Goal: Information Seeking & Learning: Understand process/instructions

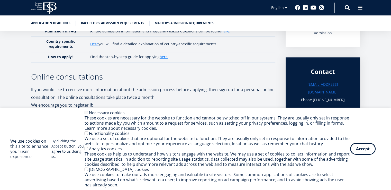
scroll to position [151, 0]
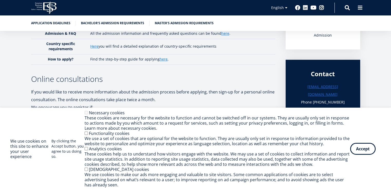
click at [94, 47] on link "Here" at bounding box center [94, 46] width 8 height 5
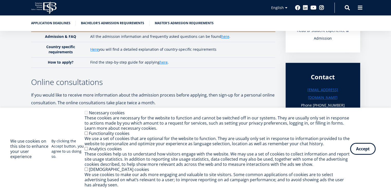
scroll to position [139, 0]
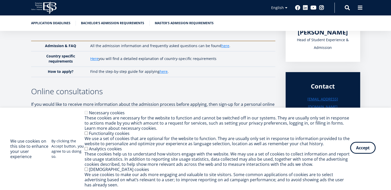
click at [362, 148] on button "Accept" at bounding box center [362, 148] width 25 height 12
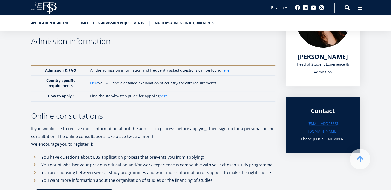
scroll to position [117, 0]
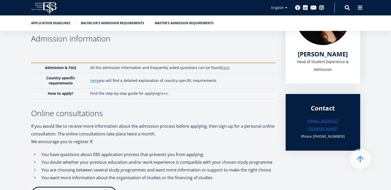
click at [164, 92] on link "here" at bounding box center [164, 93] width 8 height 5
click at [326, 132] on h3 "Phone [PHONE_NUMBER]" at bounding box center [323, 136] width 54 height 8
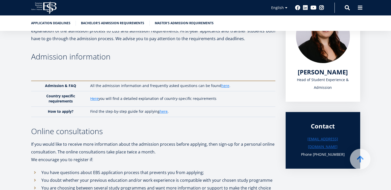
scroll to position [104, 0]
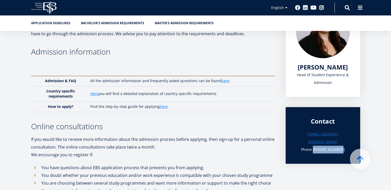
drag, startPoint x: 318, startPoint y: 142, endPoint x: 338, endPoint y: 142, distance: 19.3
click at [342, 146] on h3 "Phone [PHONE_NUMBER]" at bounding box center [323, 150] width 54 height 8
copy h3 "[PHONE_NUMBER]"
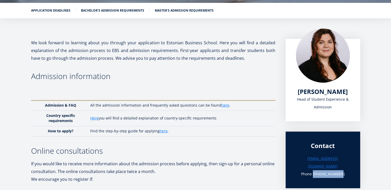
scroll to position [73, 0]
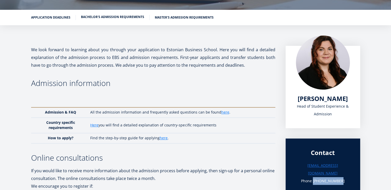
click at [103, 17] on link "Bachelor's admission requirements" at bounding box center [112, 16] width 63 height 5
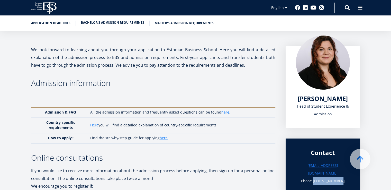
scroll to position [594, 0]
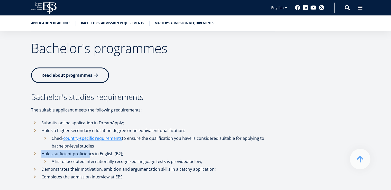
drag, startPoint x: 40, startPoint y: 124, endPoint x: 90, endPoint y: 125, distance: 49.7
click at [90, 150] on li "Holds sufficient proficiency in English (B2); A list of accepted internationall…" at bounding box center [153, 157] width 244 height 15
click at [97, 150] on li "Holds sufficient proficiency in English (B2); A list of accepted internationall…" at bounding box center [153, 157] width 244 height 15
drag, startPoint x: 104, startPoint y: 128, endPoint x: 113, endPoint y: 128, distance: 8.8
click at [113, 150] on li "Holds sufficient proficiency in English (B2); A list of accepted internationall…" at bounding box center [153, 157] width 244 height 15
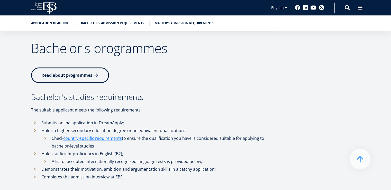
click at [119, 150] on li "Holds sufficient proficiency in English (B2); A list of accepted internationall…" at bounding box center [153, 157] width 244 height 15
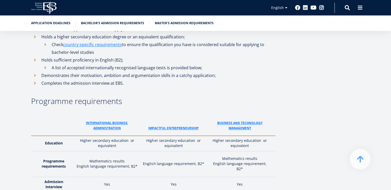
scroll to position [740, 0]
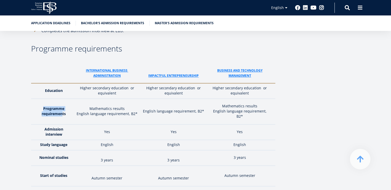
drag, startPoint x: 45, startPoint y: 87, endPoint x: 65, endPoint y: 95, distance: 21.2
click at [64, 106] on strong "Programme requirements" at bounding box center [54, 111] width 24 height 10
click at [89, 99] on td "Mathematics results English language requirement, B2*" at bounding box center [107, 112] width 66 height 26
drag, startPoint x: 94, startPoint y: 87, endPoint x: 133, endPoint y: 95, distance: 40.1
click at [133, 99] on td "Mathematics results English language requirement, B2*" at bounding box center [107, 112] width 66 height 26
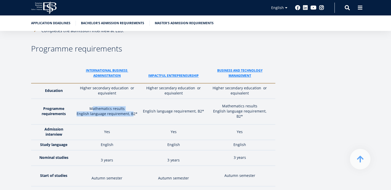
click at [94, 111] on p "English language requirement, B2*" at bounding box center [107, 113] width 61 height 5
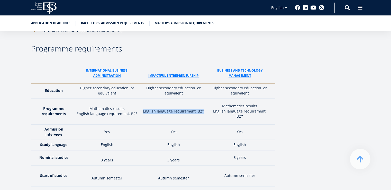
drag, startPoint x: 146, startPoint y: 91, endPoint x: 205, endPoint y: 92, distance: 58.7
click at [204, 109] on p "English language requirement, B2*" at bounding box center [174, 111] width 62 height 5
click at [179, 83] on td "Higher secondary education or equivalent" at bounding box center [173, 90] width 67 height 15
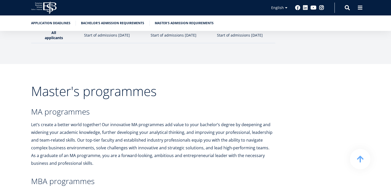
scroll to position [974, 0]
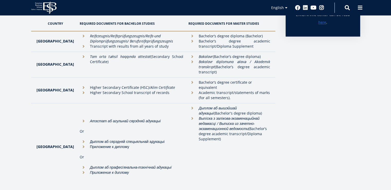
scroll to position [184, 0]
